Goal: Transaction & Acquisition: Purchase product/service

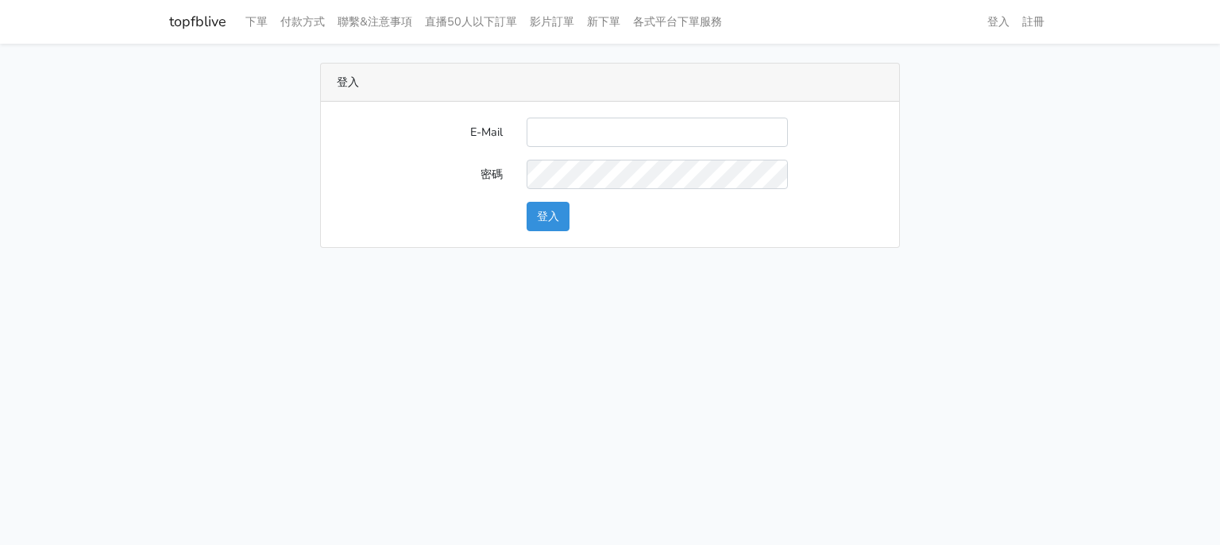
type input "[EMAIL_ADDRESS][DOMAIN_NAME]"
click at [569, 219] on button "登入" at bounding box center [548, 216] width 43 height 29
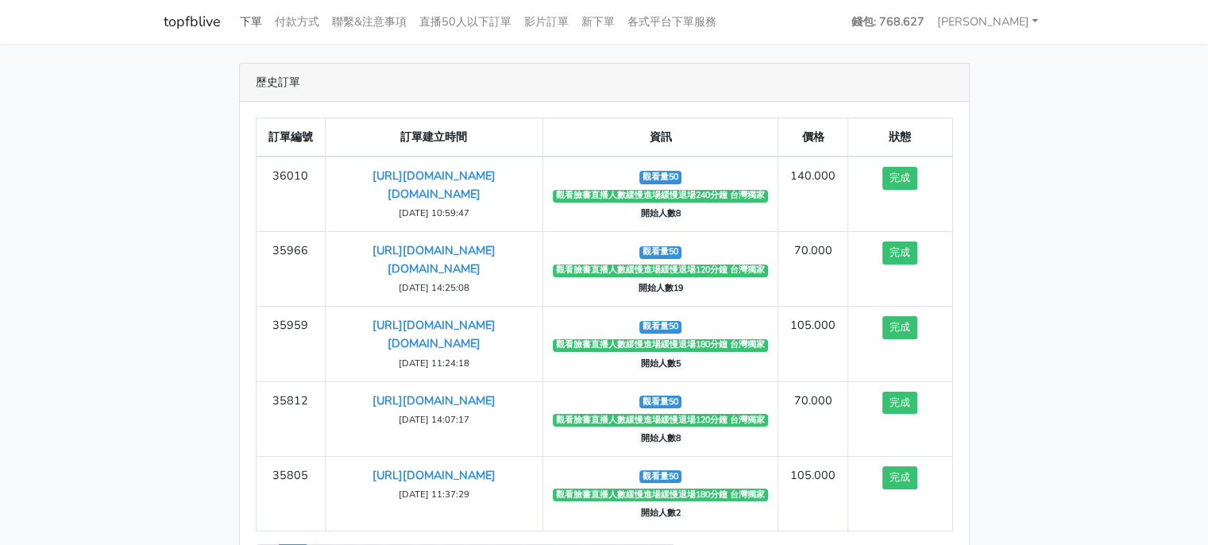
click at [253, 26] on link "下單" at bounding box center [251, 21] width 35 height 31
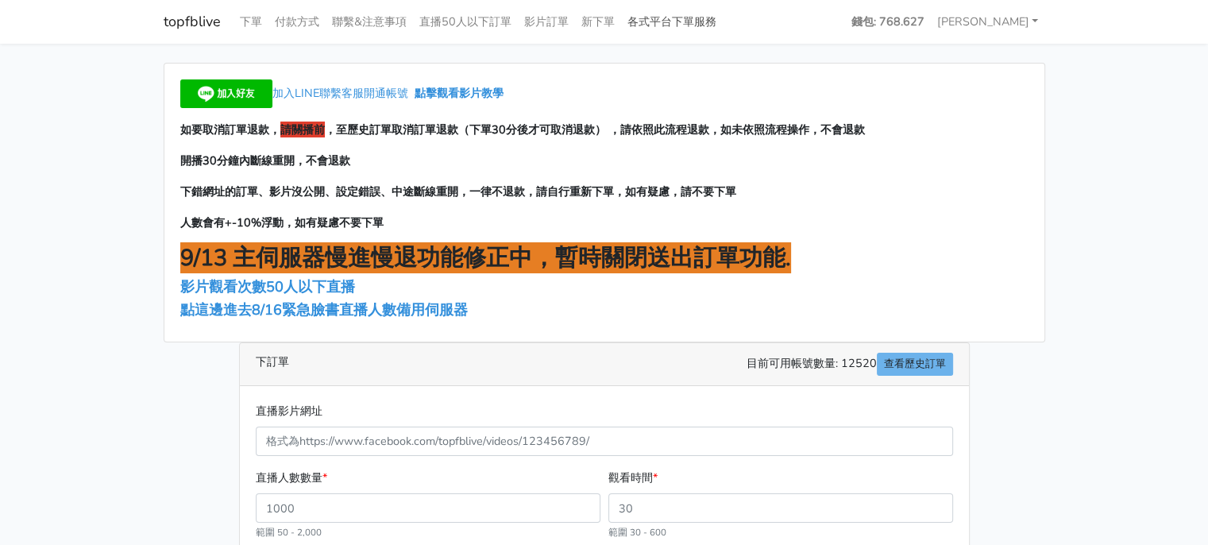
click at [653, 23] on link "各式平台下單服務" at bounding box center [672, 21] width 102 height 31
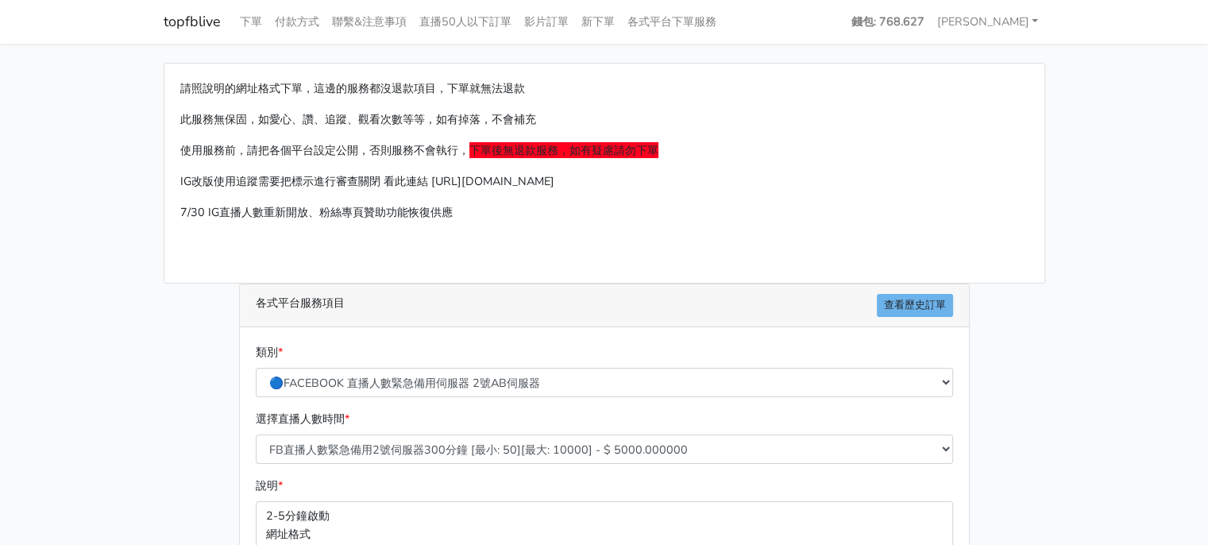
scroll to position [159, 0]
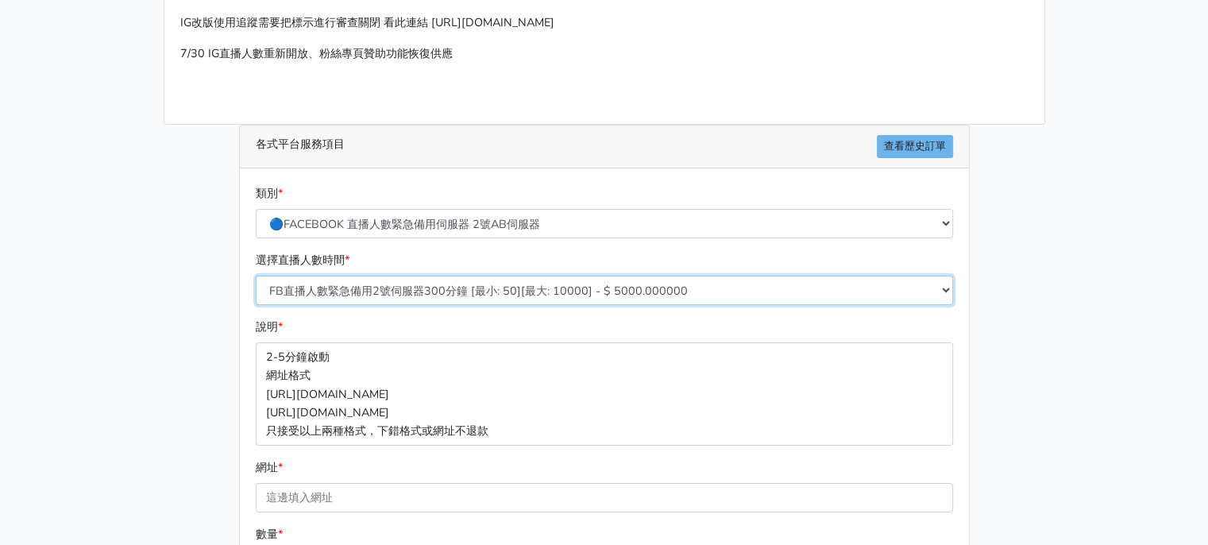
click at [541, 284] on select "FB直播人數緊急備用2號伺服器300分鐘 [最小: 50][最大: 10000] - $ 5000.000000 FB直播人數緊急備用2號伺服器60分鐘 [最…" at bounding box center [605, 290] width 698 height 29
select select "577"
click at [256, 276] on select "FB直播人數緊急備用2號伺服器300分鐘 [最小: 50][最大: 10000] - $ 5000.000000 FB直播人數緊急備用2號伺服器60分鐘 [最…" at bounding box center [605, 290] width 698 height 29
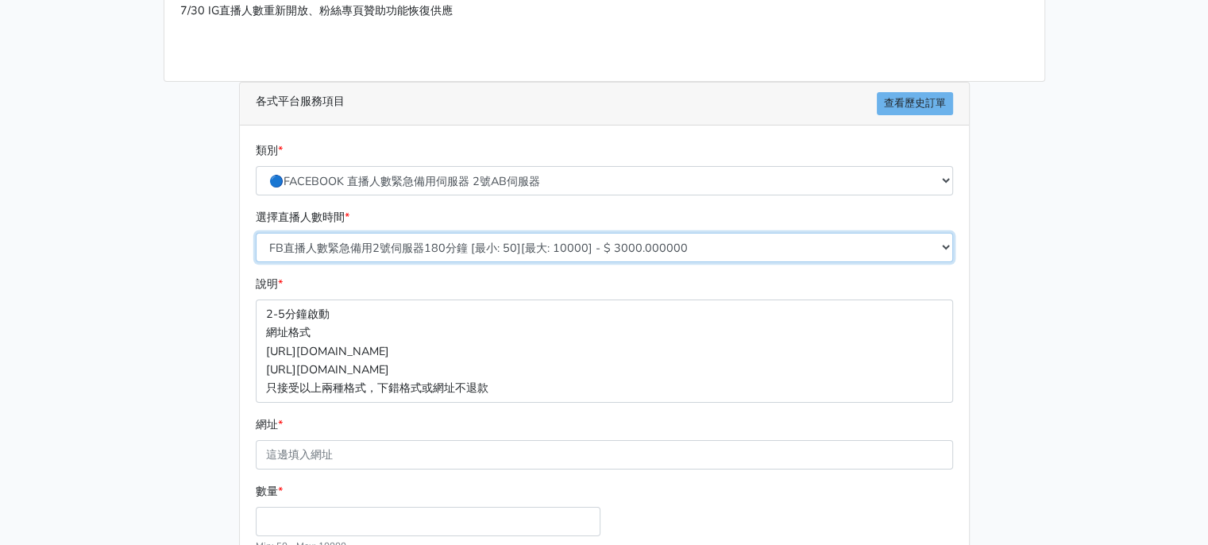
scroll to position [238, 0]
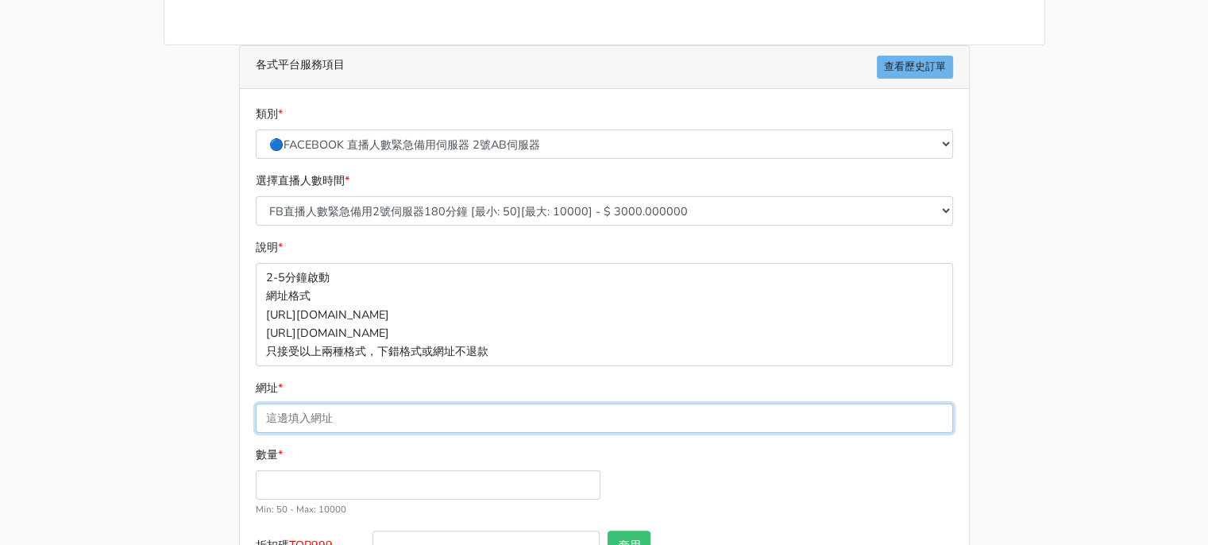
paste input "[URL][DOMAIN_NAME][DOMAIN_NAME]"
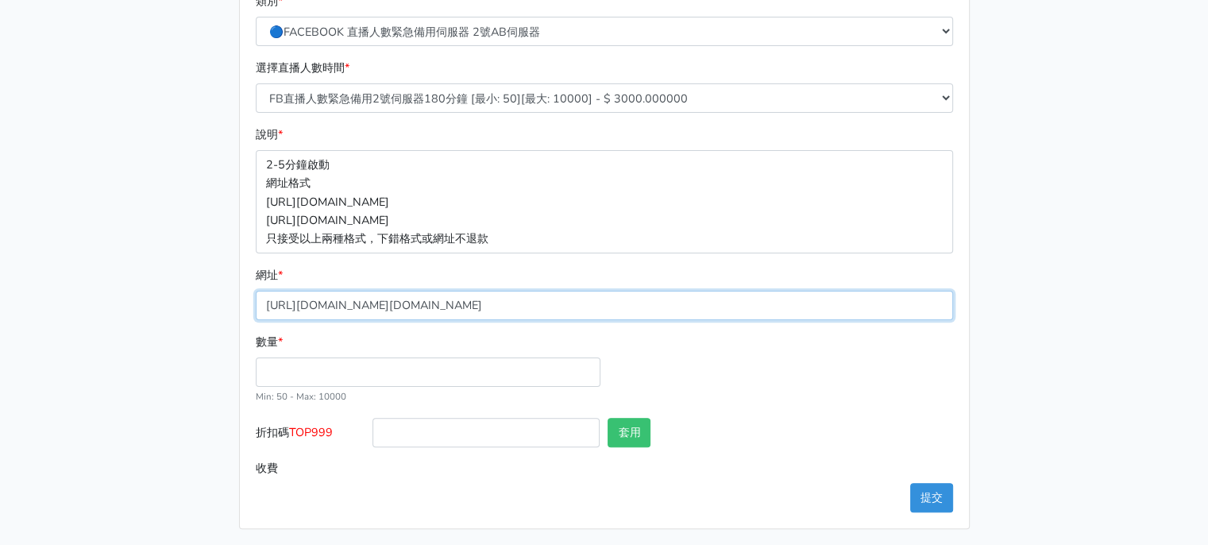
scroll to position [353, 0]
type input "[URL][DOMAIN_NAME][DOMAIN_NAME]"
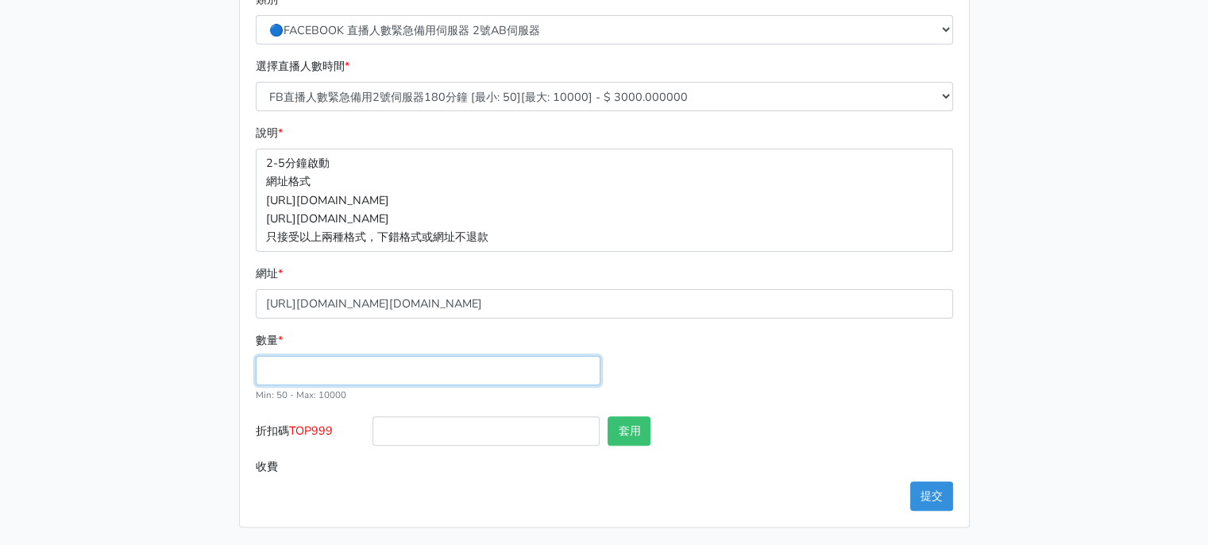
click at [323, 370] on input "數量 *" at bounding box center [428, 370] width 345 height 29
type input "50"
type input "150.000"
click at [793, 369] on div "數量 * 50 Min: 50 - Max: 10000" at bounding box center [604, 373] width 705 height 85
drag, startPoint x: 319, startPoint y: 373, endPoint x: 245, endPoint y: 373, distance: 73.9
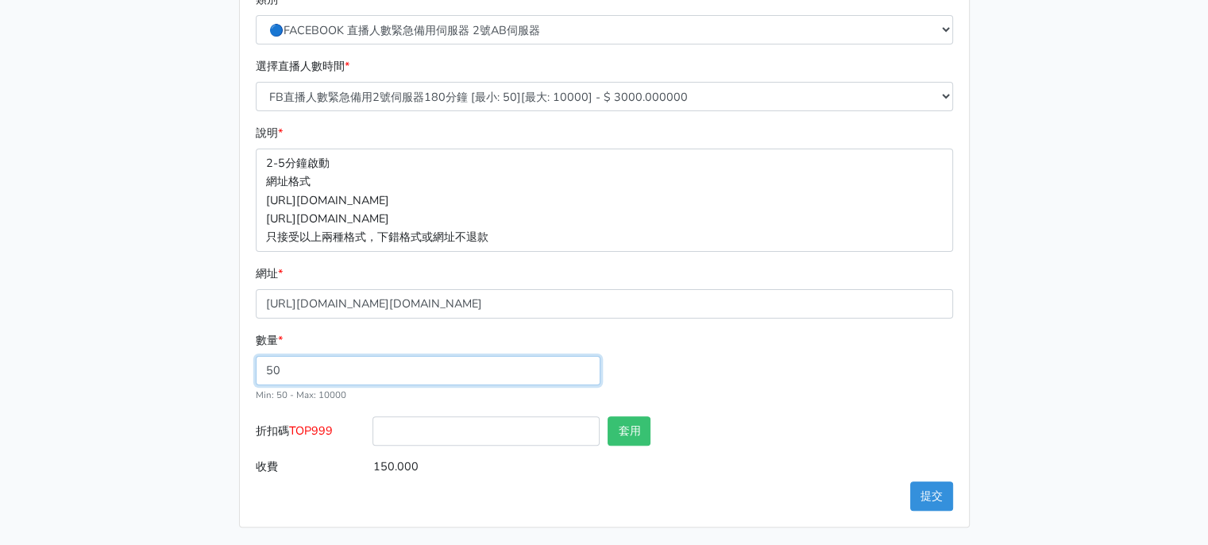
click at [245, 373] on div "類別 * 🔵FACEBOOK 直播人數緊急備用伺服器 2號AB伺服器 🔵FACEBOOK 網軍專用貼文留言 安全保密 🔵9/30 FACEBOOK 直播人數緩…" at bounding box center [604, 251] width 729 height 552
type input "40"
type input "120.000"
click at [717, 341] on div "數量 * 40 Min: 50 - Max: 10000" at bounding box center [604, 373] width 705 height 85
click at [939, 500] on button "提交" at bounding box center [931, 495] width 43 height 29
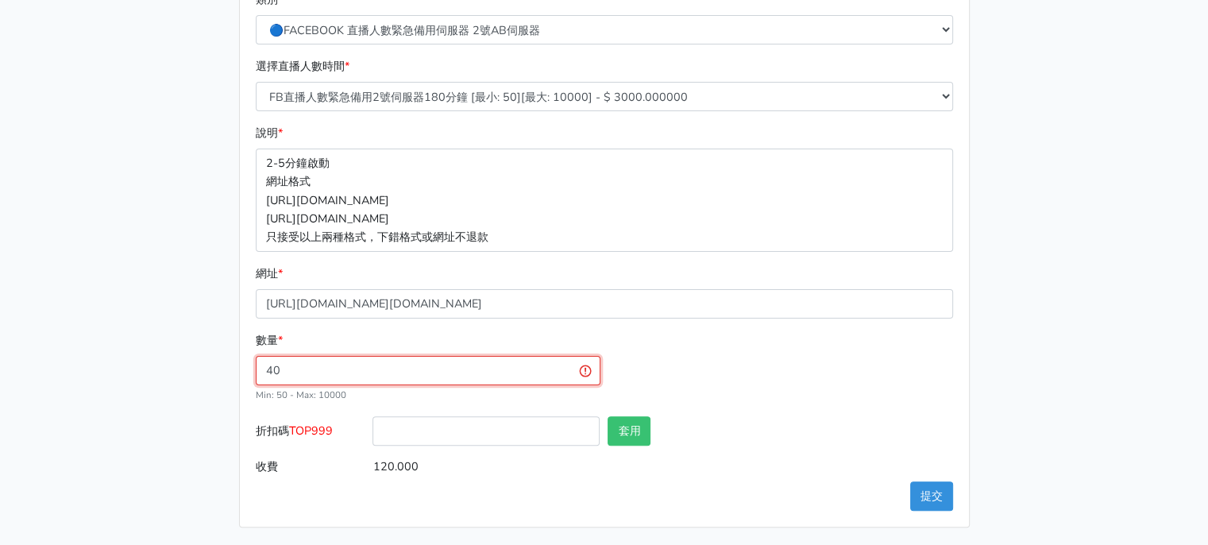
drag, startPoint x: 297, startPoint y: 370, endPoint x: 214, endPoint y: 386, distance: 84.9
click at [214, 386] on div "請照說明的網址格式下單，這邊的服務都沒退款項目，下單就無法退款 此服務無保固，如愛心、讚、追蹤、觀看次數等等，如有掉落，不會補充 使用服務前，請把各個平台設定…" at bounding box center [605, 118] width 906 height 817
type input "50"
type input "150.000"
click at [934, 488] on button "提交" at bounding box center [931, 495] width 43 height 29
